Goal: Transaction & Acquisition: Purchase product/service

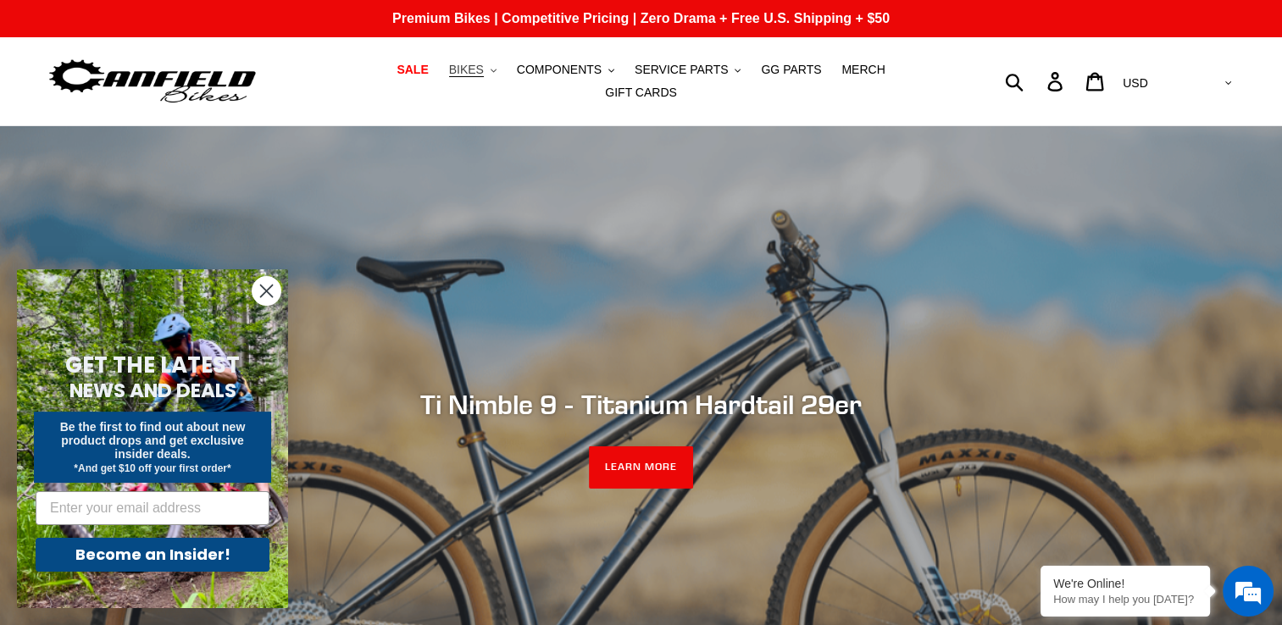
click at [441, 81] on button "BIKES .cls-1{fill:#231f20}" at bounding box center [472, 69] width 64 height 23
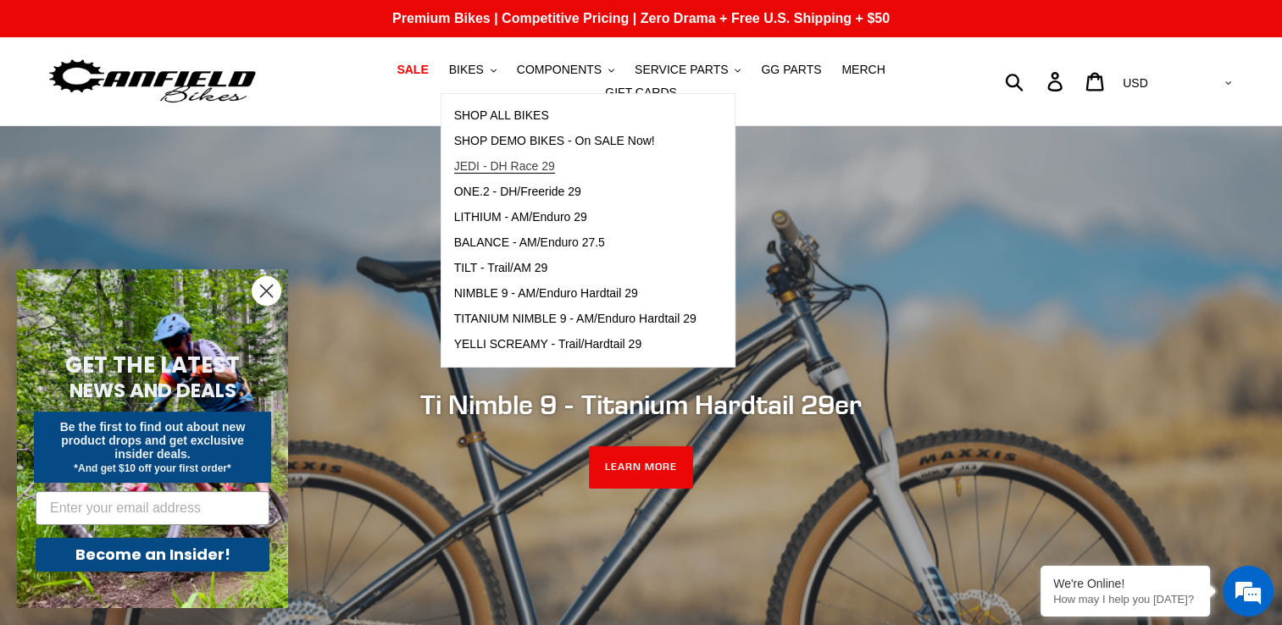
click at [501, 174] on span "JEDI - DH Race 29" at bounding box center [504, 166] width 101 height 14
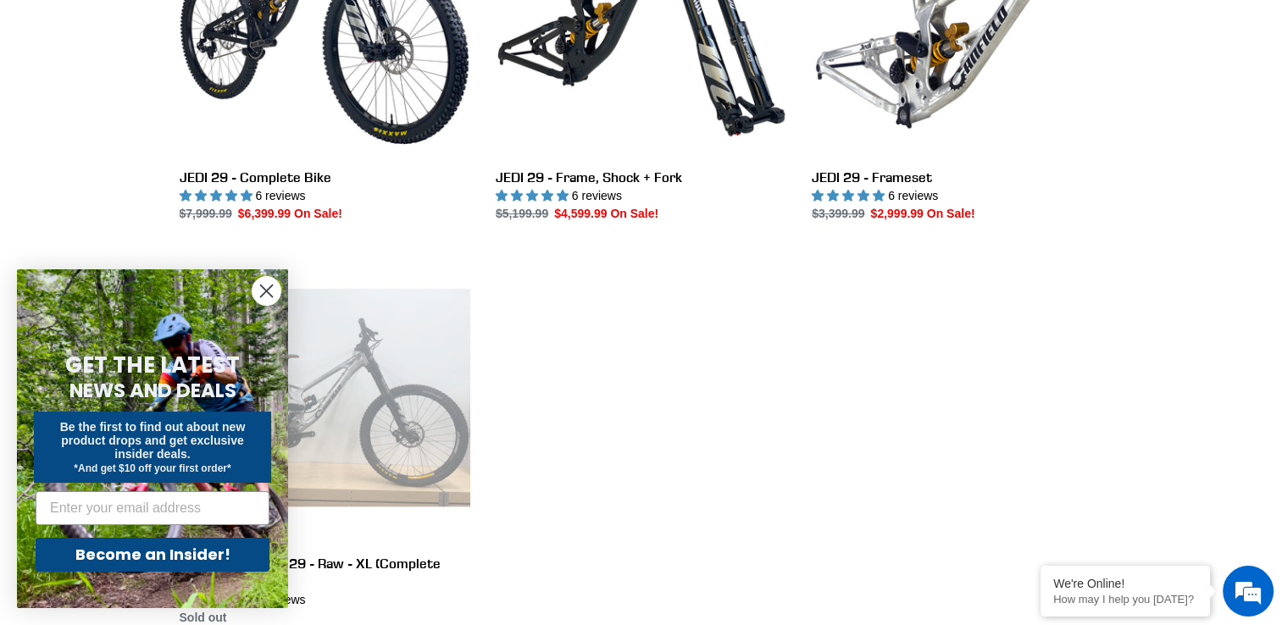
scroll to position [643, 0]
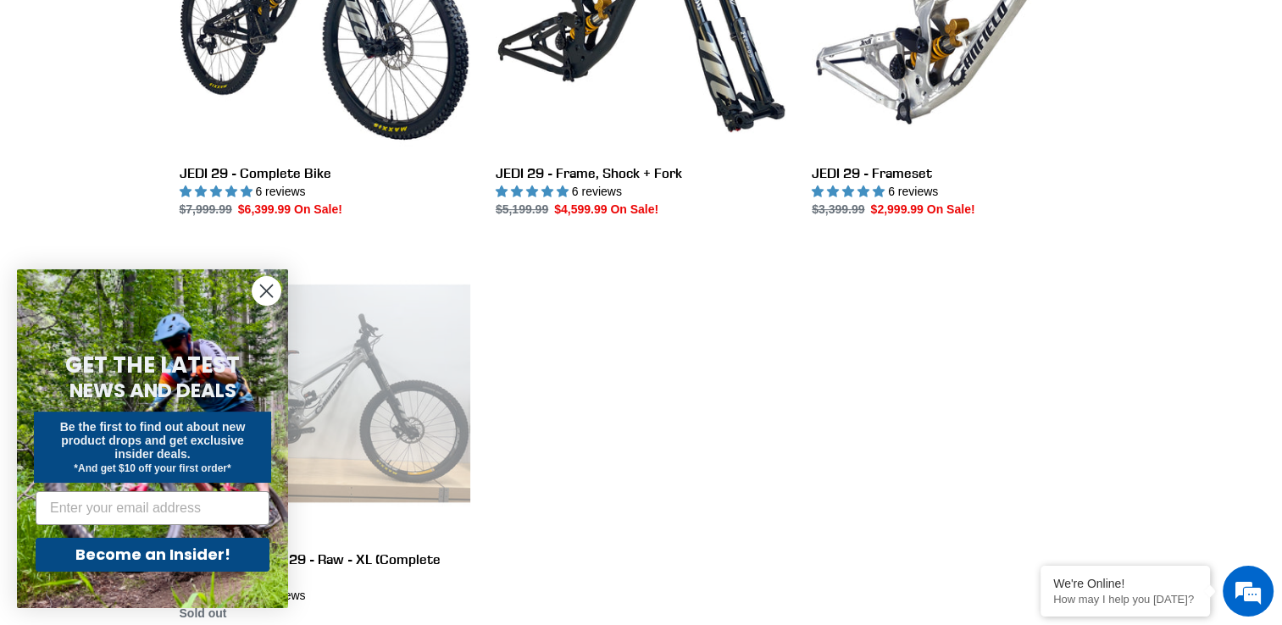
click at [261, 296] on icon "Close dialog" at bounding box center [267, 291] width 12 height 12
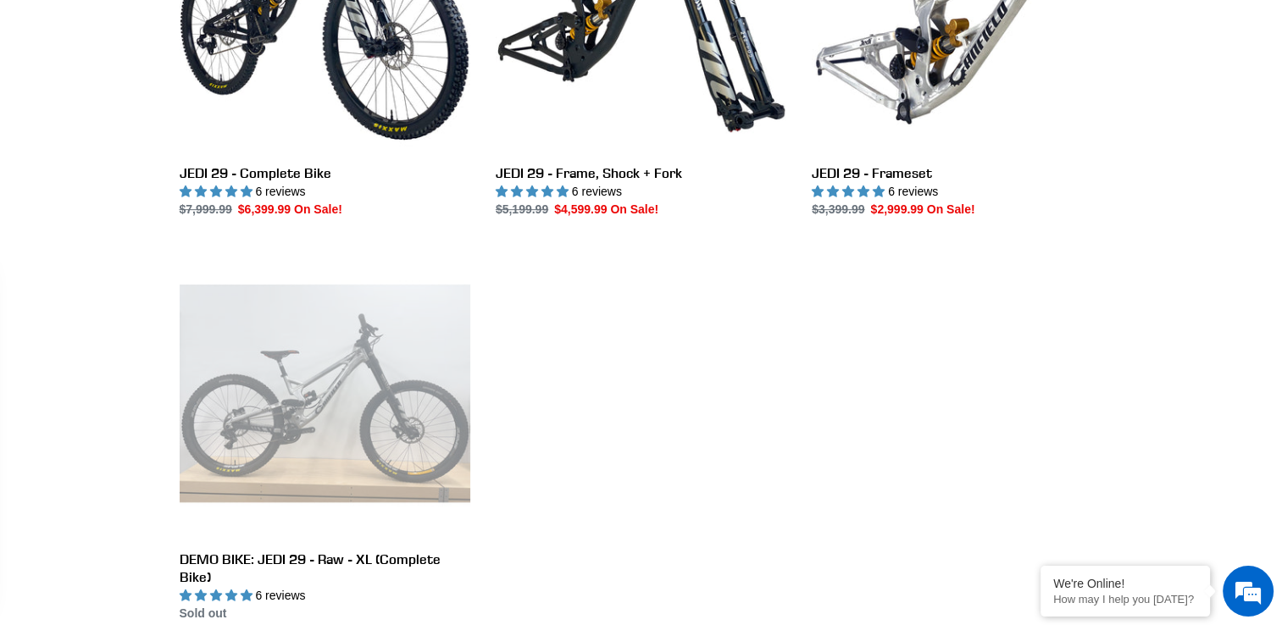
scroll to position [0, 0]
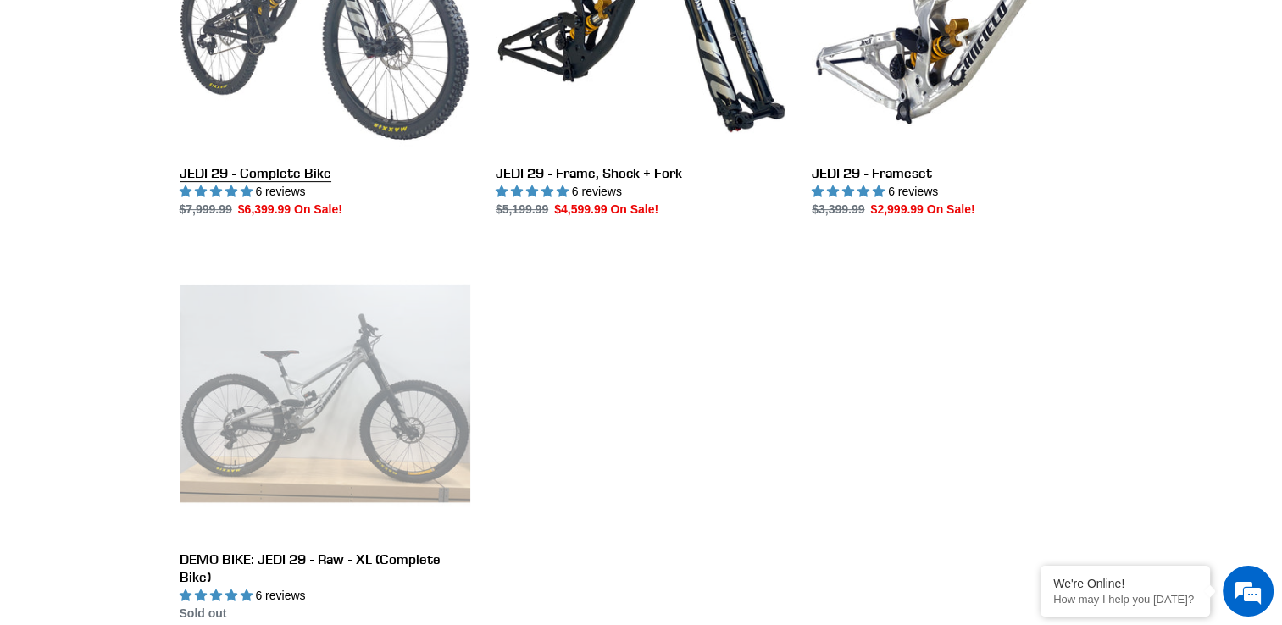
click at [413, 68] on link "JEDI 29 - Complete Bike" at bounding box center [325, 40] width 291 height 357
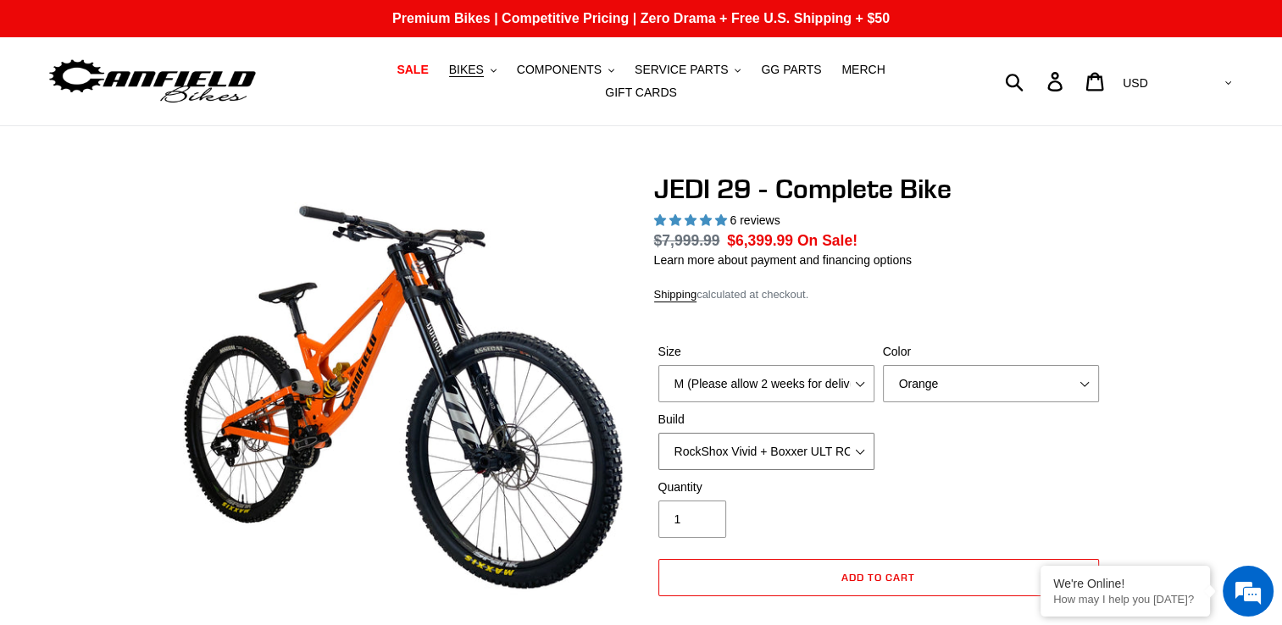
click at [857, 446] on select "RockShox Vivid + Boxxer ULT RC2 C3 200 + SRAM XO RockShox Vivid + Boxxer ULT RC…" at bounding box center [766, 451] width 216 height 37
click at [658, 433] on select "RockShox Vivid + Boxxer ULT RC2 C3 200 + SRAM XO RockShox Vivid + Boxxer ULT RC…" at bounding box center [766, 451] width 216 height 37
click at [850, 374] on select "M (Please allow 2 weeks for delivery) L (Please allow 2 weeks for delivery) XL …" at bounding box center [766, 383] width 216 height 37
select select "XL (Please allow 2 weeks for delivery)"
click at [658, 365] on select "M (Please allow 2 weeks for delivery) L (Please allow 2 weeks for delivery) XL …" at bounding box center [766, 383] width 216 height 37
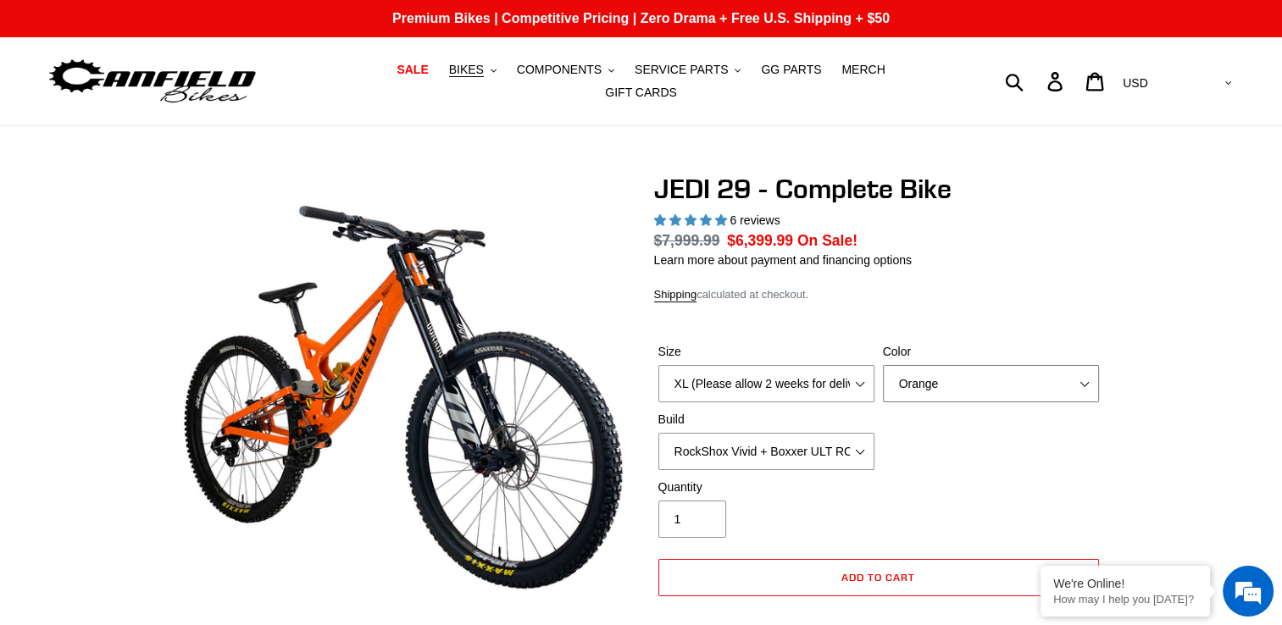
click at [1050, 380] on select "Orange Stealth Black Raw" at bounding box center [991, 383] width 216 height 37
select select "Stealth Black"
click at [883, 365] on select "Orange Stealth Black Raw" at bounding box center [991, 383] width 216 height 37
